Goal: Information Seeking & Learning: Learn about a topic

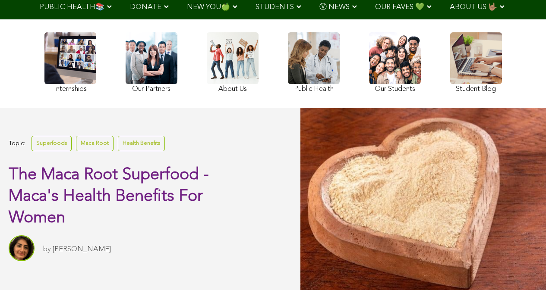
scroll to position [322, 0]
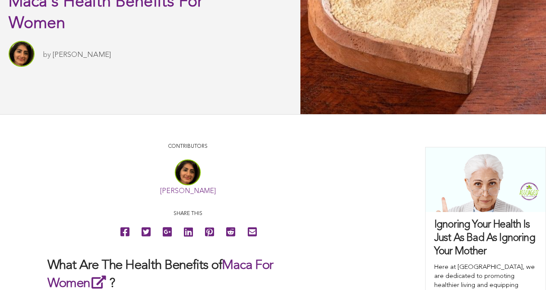
click at [160, 195] on link "Sitara Darvish" at bounding box center [188, 191] width 56 height 7
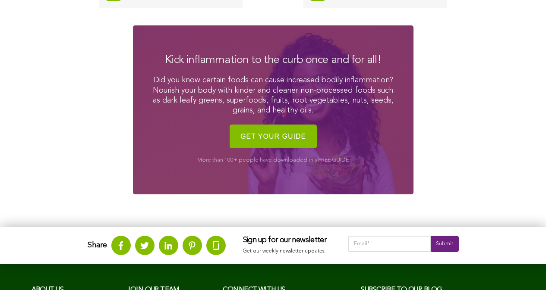
scroll to position [342, 0]
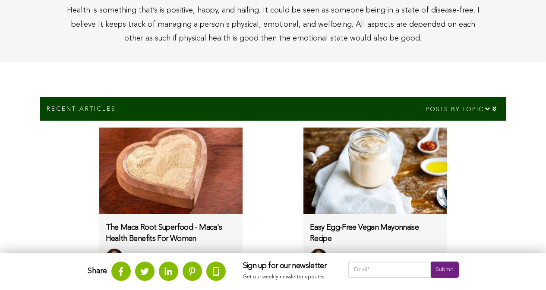
click at [315, 191] on img at bounding box center [374, 171] width 143 height 86
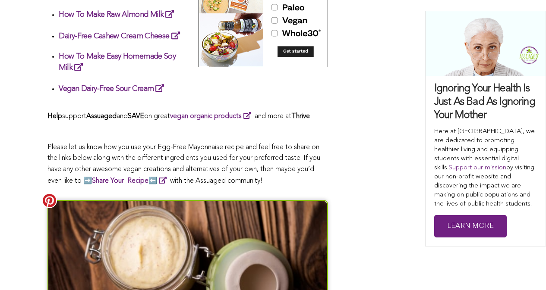
scroll to position [1564, 0]
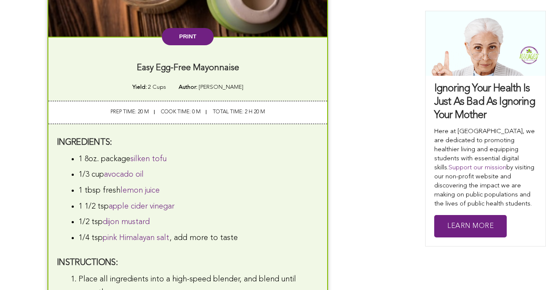
click at [162, 45] on button "Print" at bounding box center [188, 36] width 52 height 17
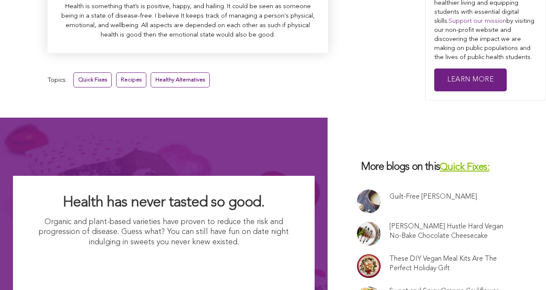
scroll to position [3214, 0]
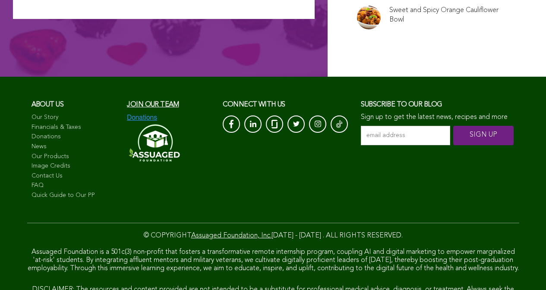
click at [49, 200] on link "Quick Guide to Our PP" at bounding box center [74, 196] width 87 height 9
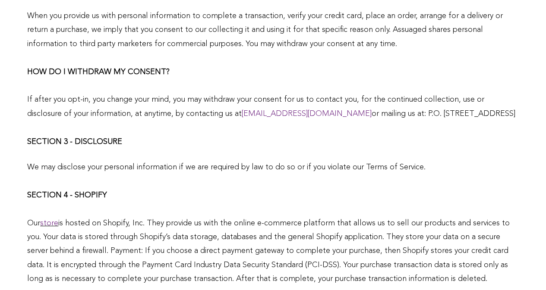
scroll to position [1056, 0]
